Goal: Entertainment & Leisure: Consume media (video, audio)

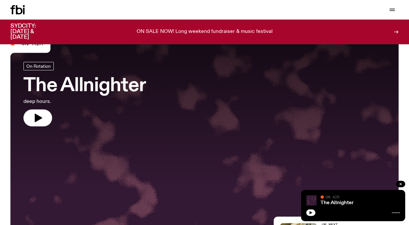
scroll to position [15, 0]
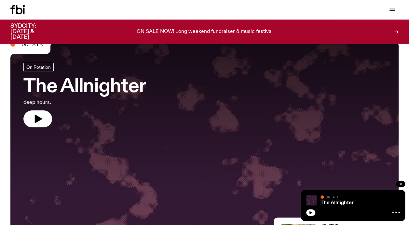
click at [103, 84] on h3 "The Allnighter" at bounding box center [84, 87] width 122 height 18
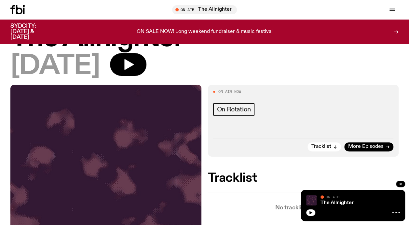
scroll to position [32, 0]
click at [364, 144] on span "More Episodes" at bounding box center [365, 146] width 35 height 5
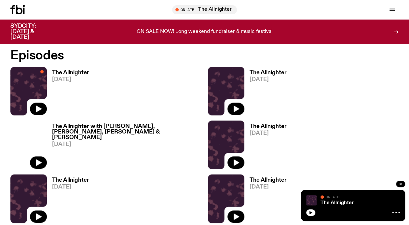
scroll to position [363, 0]
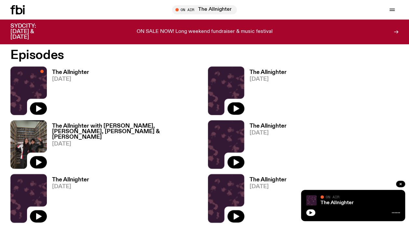
click at [264, 79] on span "[DATE]" at bounding box center [267, 79] width 37 height 6
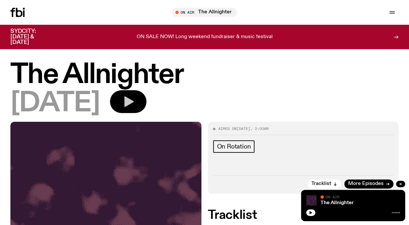
click at [135, 106] on icon "button" at bounding box center [128, 101] width 13 height 13
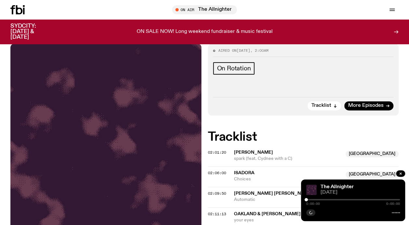
scroll to position [73, 0]
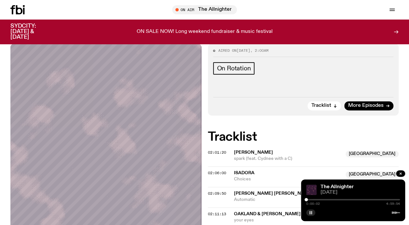
click at [311, 213] on rect "button" at bounding box center [311, 212] width 1 height 3
